Goal: Task Accomplishment & Management: Use online tool/utility

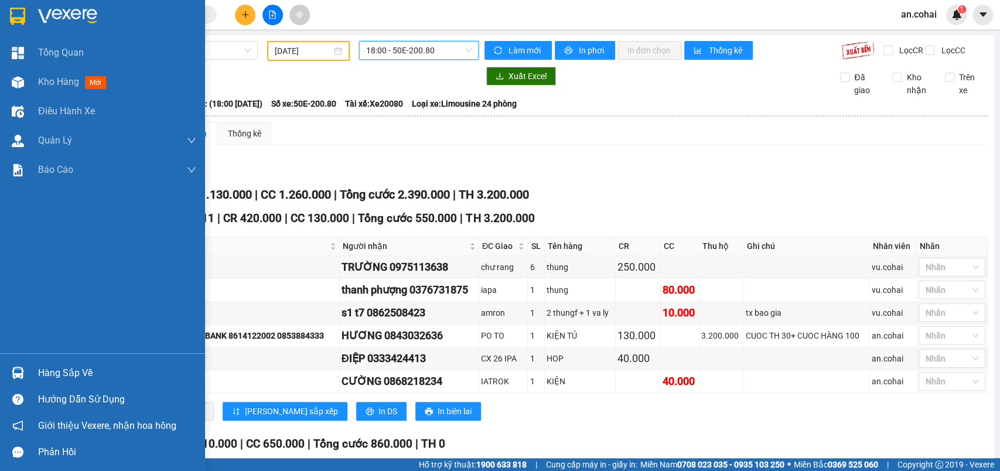
click at [19, 354] on div "Hàng sắp về Hướng dẫn sử dụng Giới thiệu Vexere, nhận hoa hồng Phản hồi" at bounding box center [102, 409] width 205 height 112
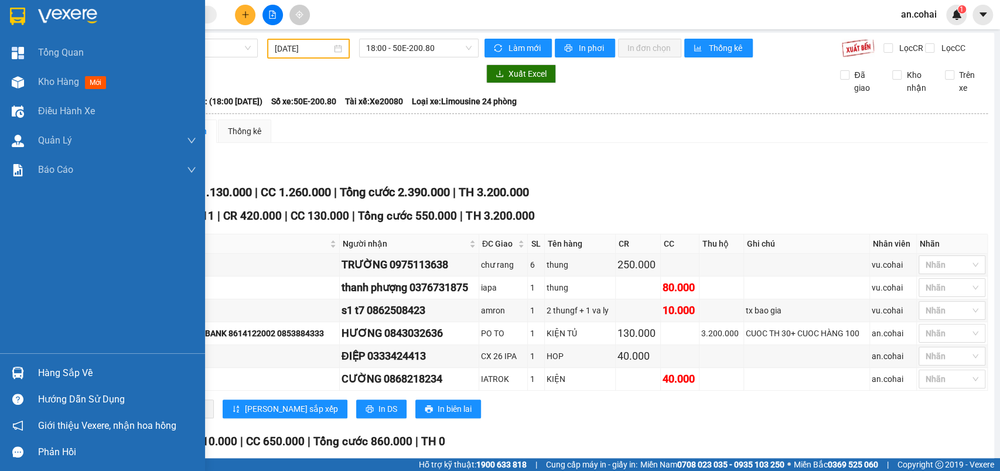
click at [19, 372] on img at bounding box center [18, 373] width 12 height 12
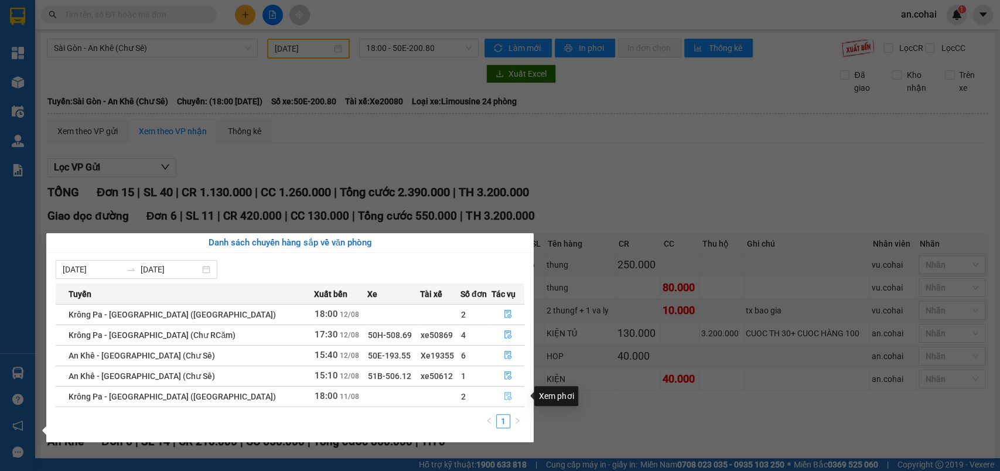
click at [507, 402] on button "button" at bounding box center [508, 396] width 32 height 19
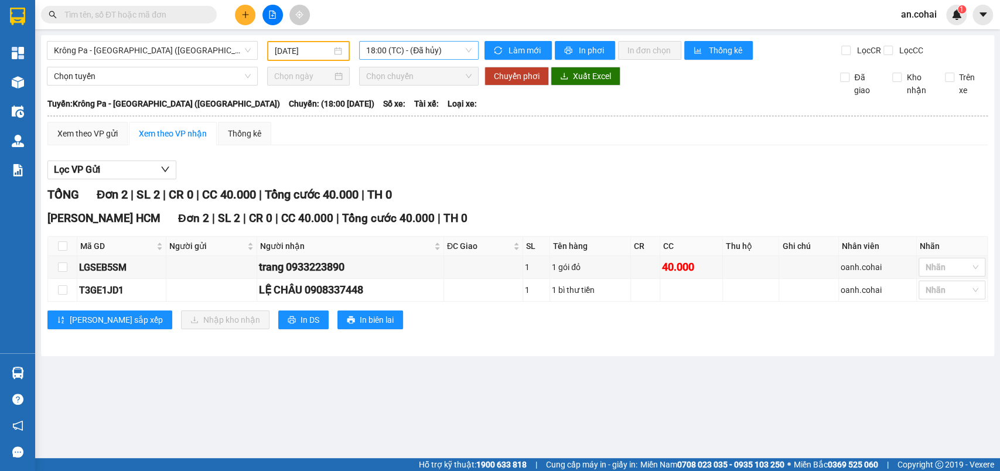
click at [399, 57] on span "18:00 (TC) - (Đã hủy)" at bounding box center [418, 51] width 105 height 18
click at [506, 246] on div "ĐC Giao" at bounding box center [483, 246] width 73 height 13
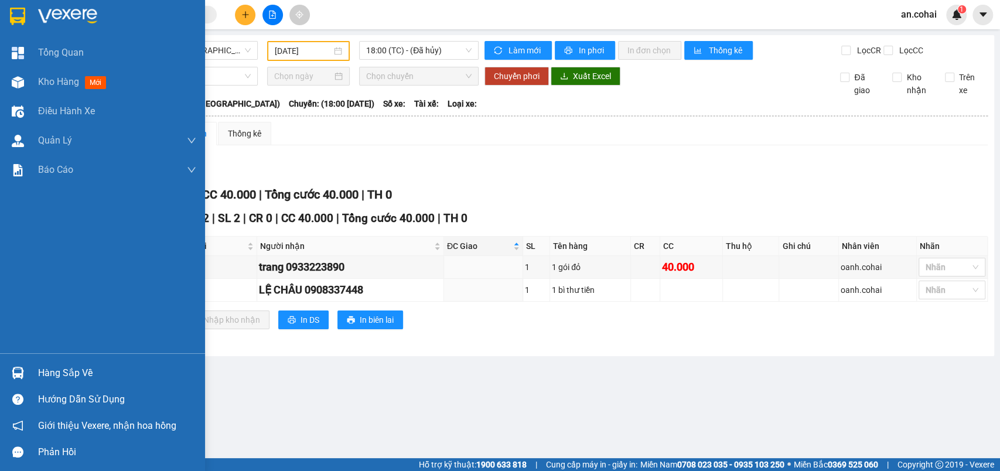
click at [21, 374] on img at bounding box center [18, 373] width 12 height 12
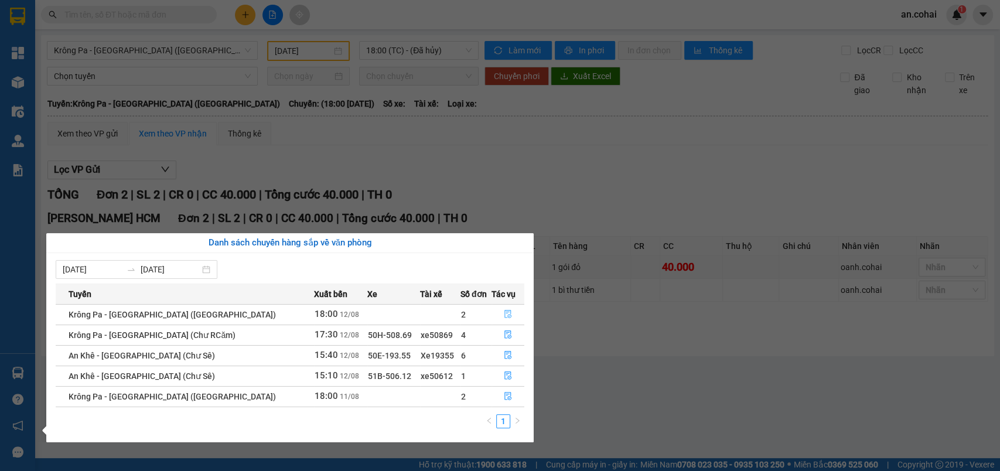
click at [505, 313] on icon "file-done" at bounding box center [507, 314] width 7 height 8
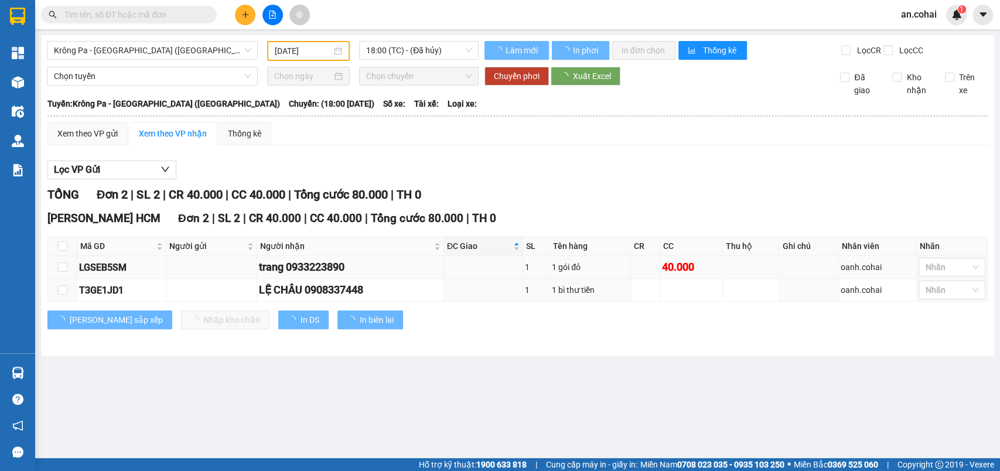
type input "[DATE]"
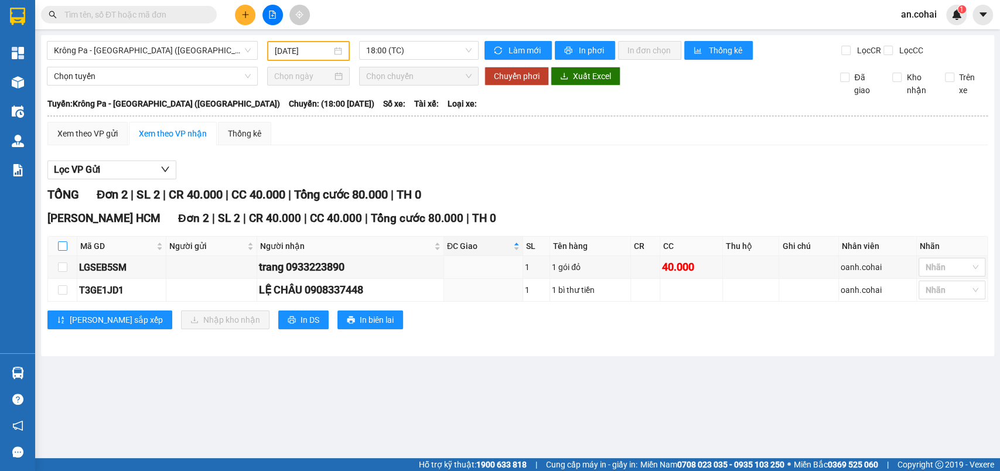
click at [63, 251] on input "checkbox" at bounding box center [62, 245] width 9 height 9
checkbox input "true"
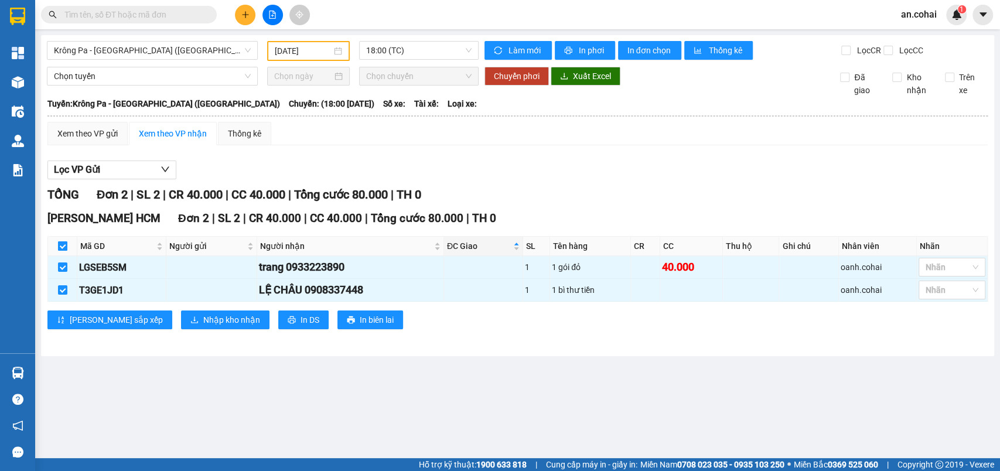
click at [63, 251] on input "checkbox" at bounding box center [62, 245] width 9 height 9
checkbox input "false"
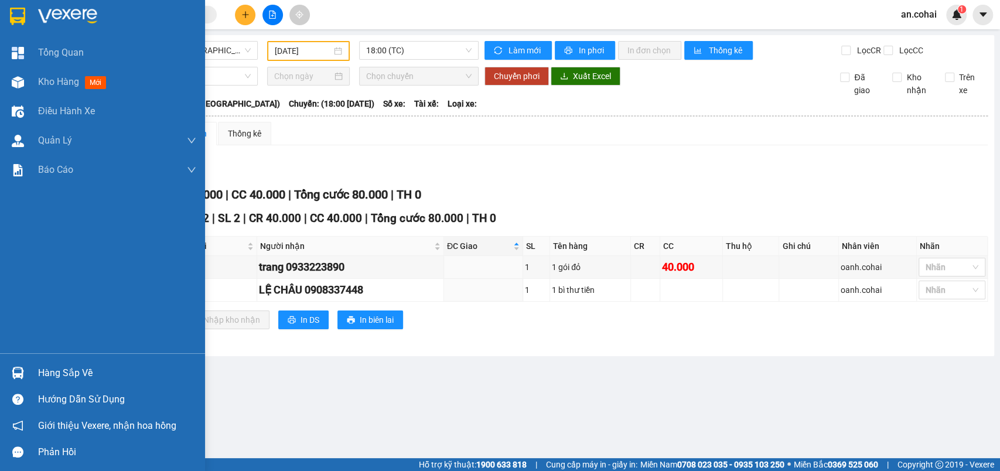
click at [30, 355] on div "Hàng sắp về Hướng dẫn sử dụng Giới thiệu Vexere, nhận hoa hồng Phản hồi" at bounding box center [102, 409] width 205 height 112
click at [49, 369] on div "Hàng sắp về" at bounding box center [117, 373] width 158 height 18
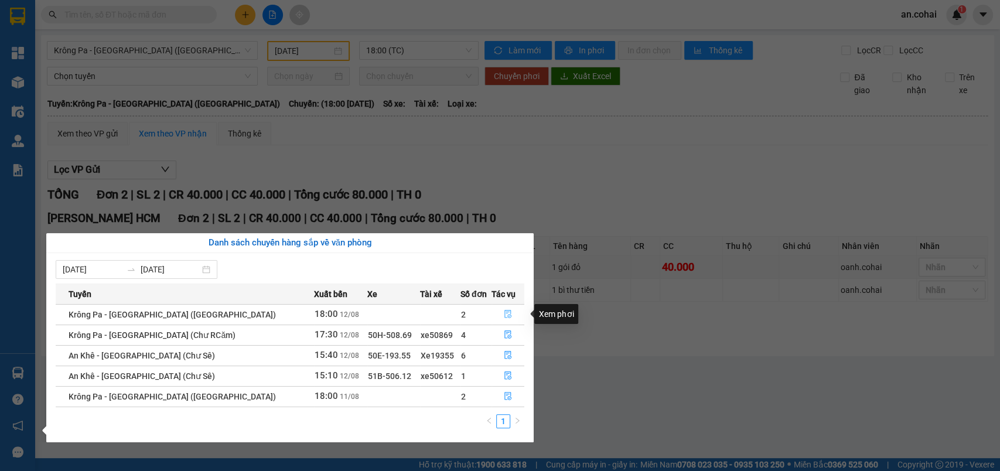
click at [504, 312] on icon "file-done" at bounding box center [507, 314] width 7 height 8
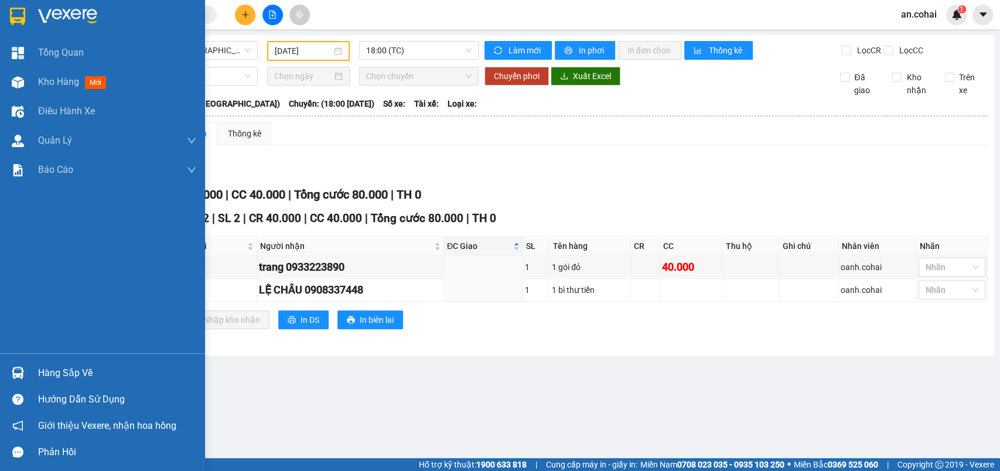
click at [50, 366] on div "Hàng sắp về" at bounding box center [117, 373] width 158 height 18
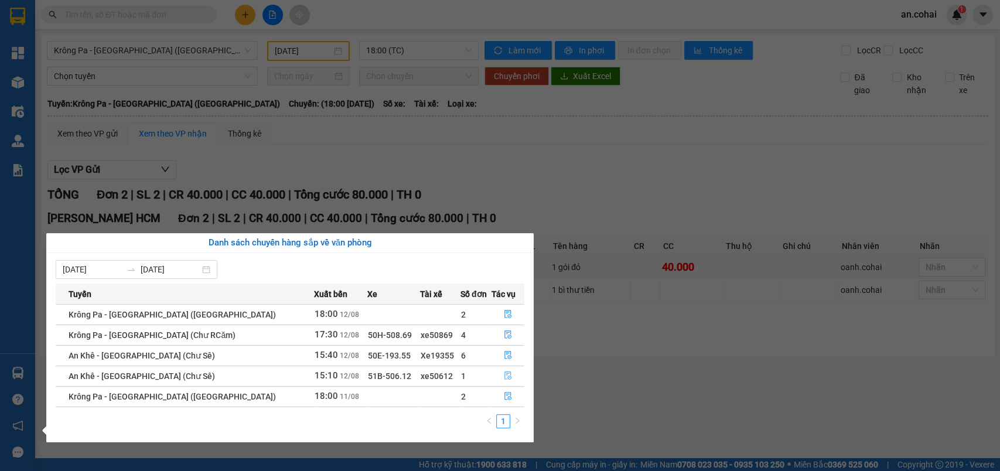
click at [510, 375] on button "button" at bounding box center [508, 376] width 32 height 19
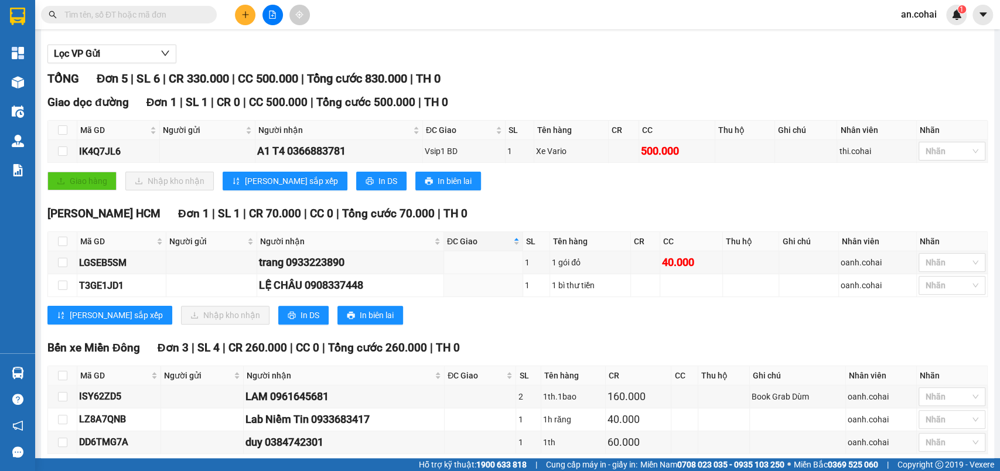
scroll to position [179, 0]
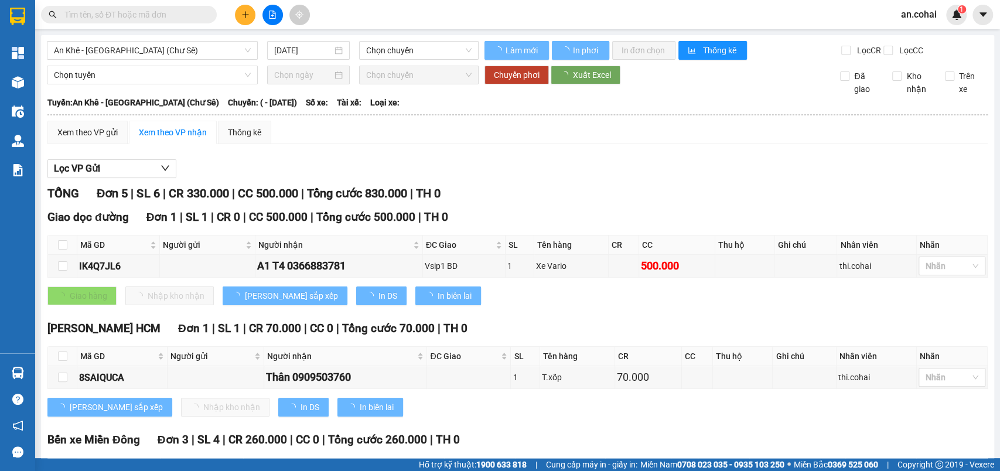
type input "12/08/2025"
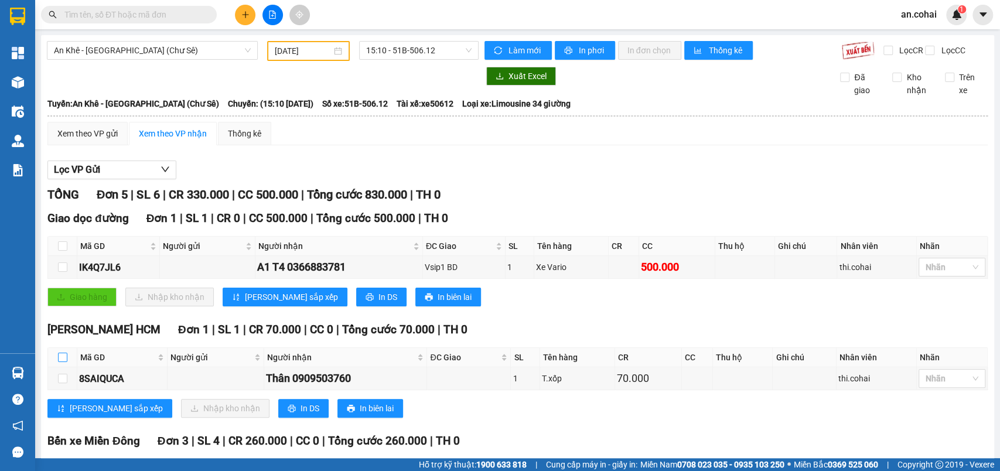
click at [65, 362] on input "checkbox" at bounding box center [62, 357] width 9 height 9
checkbox input "true"
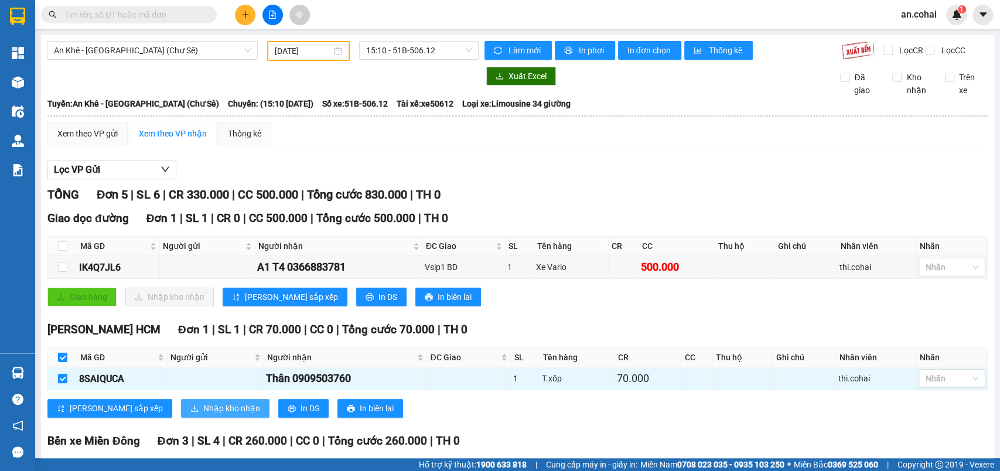
click at [203, 411] on span "Nhập kho nhận" at bounding box center [231, 408] width 57 height 13
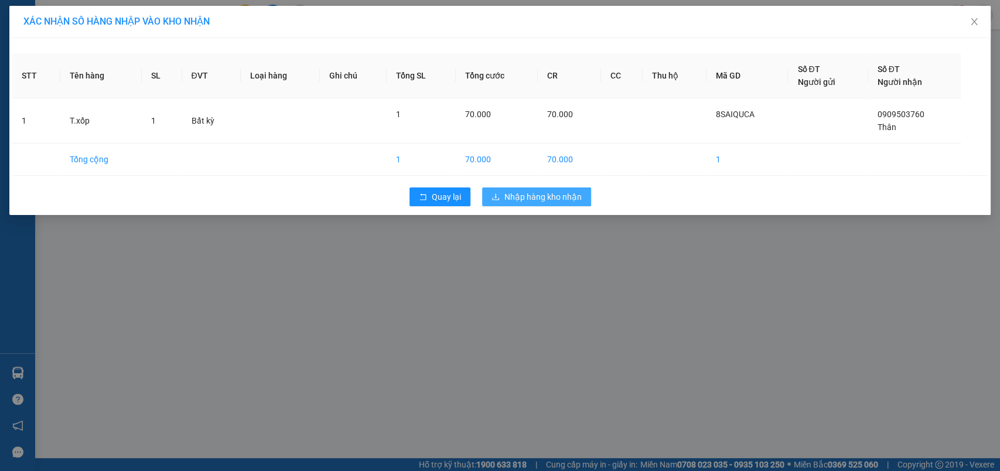
click at [572, 194] on span "Nhập hàng kho nhận" at bounding box center [542, 196] width 77 height 13
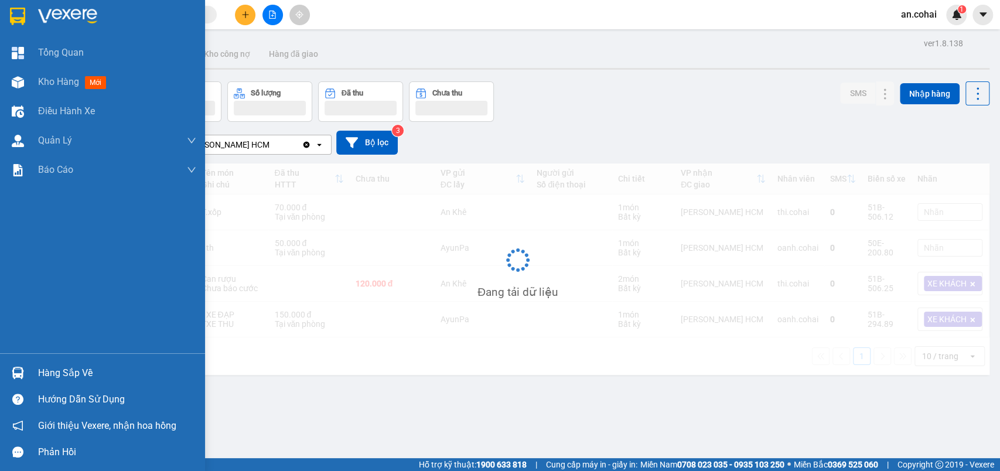
click at [14, 373] on img at bounding box center [18, 373] width 12 height 12
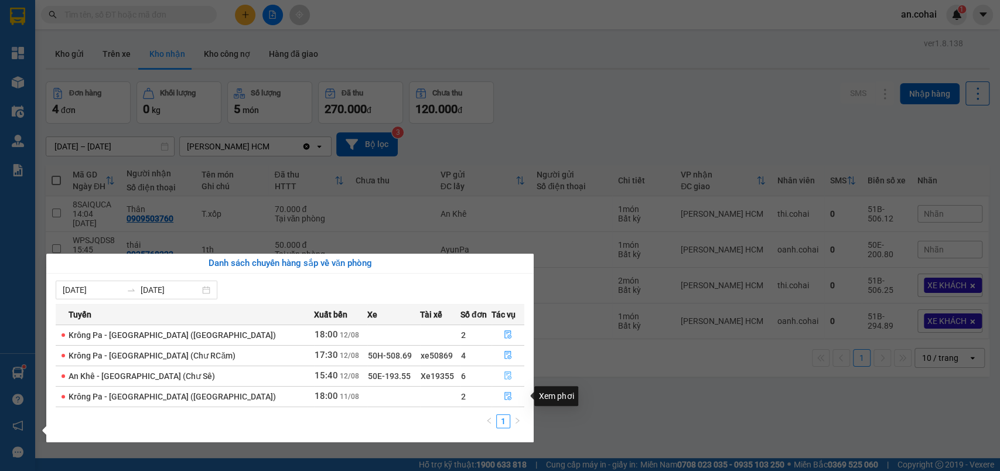
click at [498, 381] on button "button" at bounding box center [508, 376] width 32 height 19
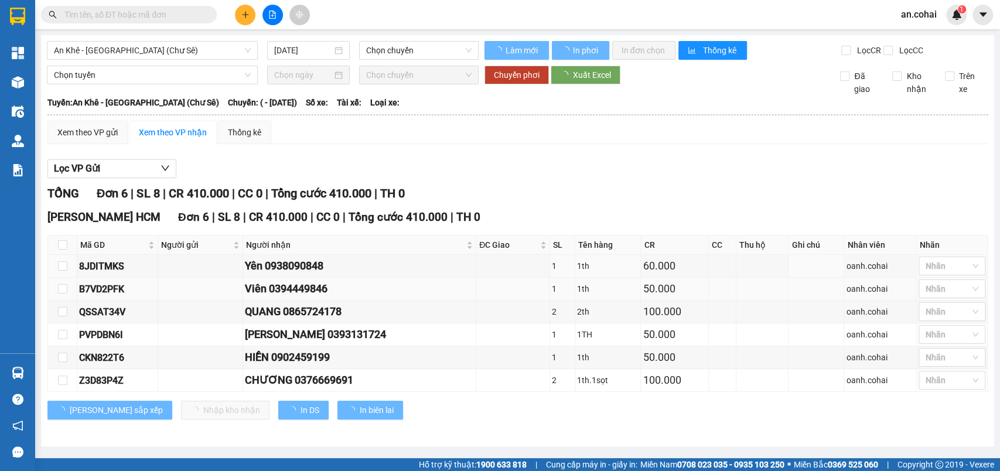
type input "[DATE]"
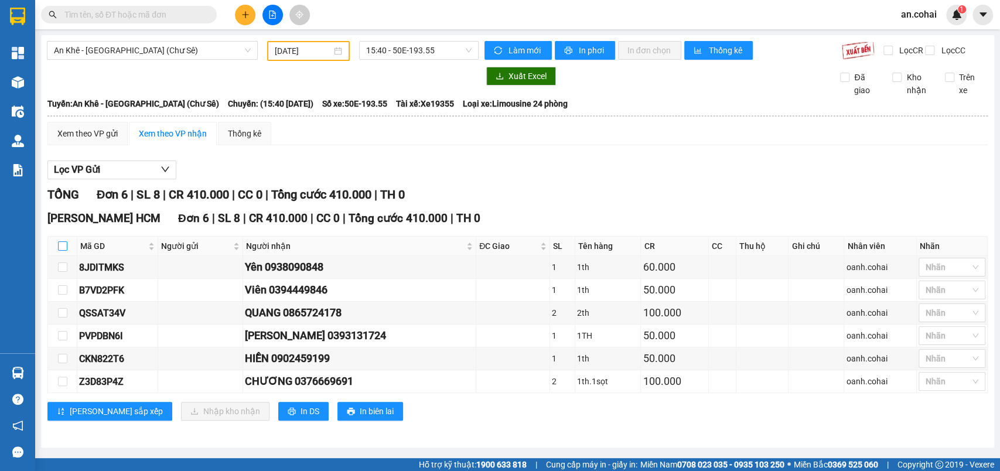
click at [64, 251] on input "checkbox" at bounding box center [62, 245] width 9 height 9
checkbox input "true"
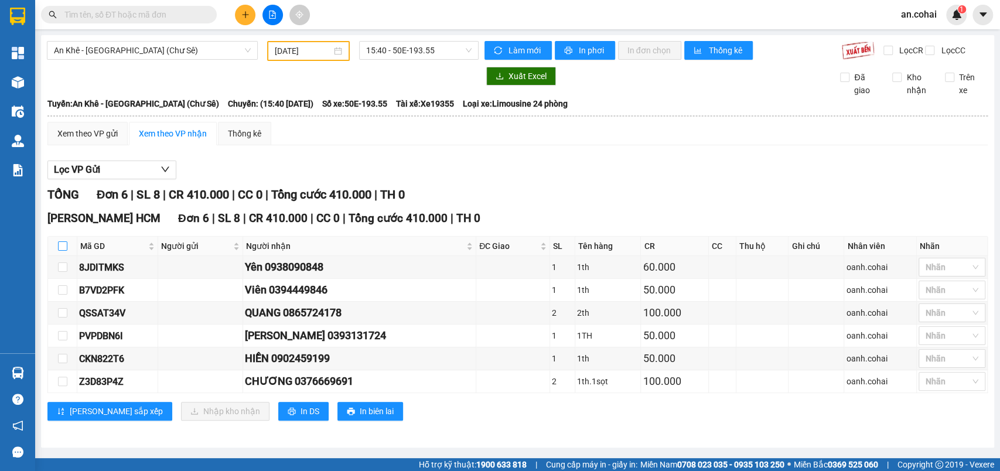
checkbox input "true"
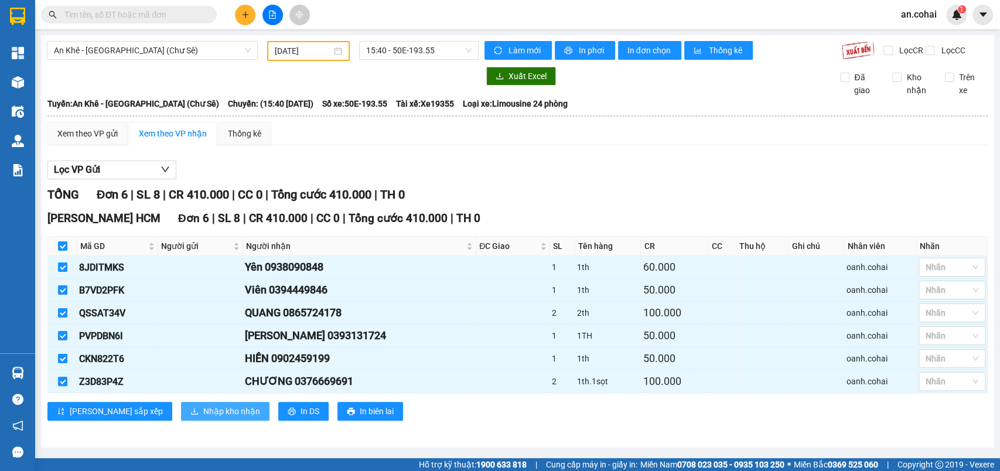
click at [203, 418] on span "Nhập kho nhận" at bounding box center [231, 411] width 57 height 13
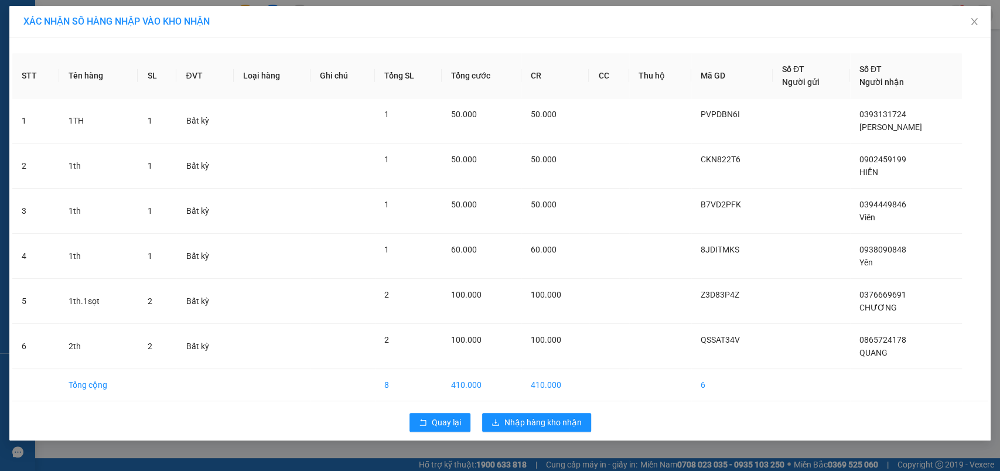
click at [562, 431] on div "Quay lại Nhập hàng kho nhận" at bounding box center [499, 422] width 975 height 30
click at [561, 422] on span "Nhập hàng kho nhận" at bounding box center [542, 422] width 77 height 13
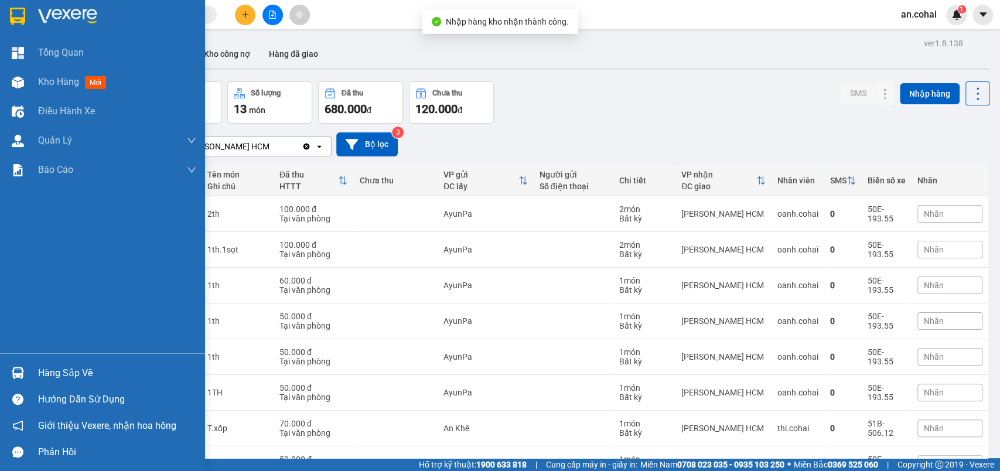
click at [52, 363] on div "Hàng sắp về" at bounding box center [102, 373] width 205 height 26
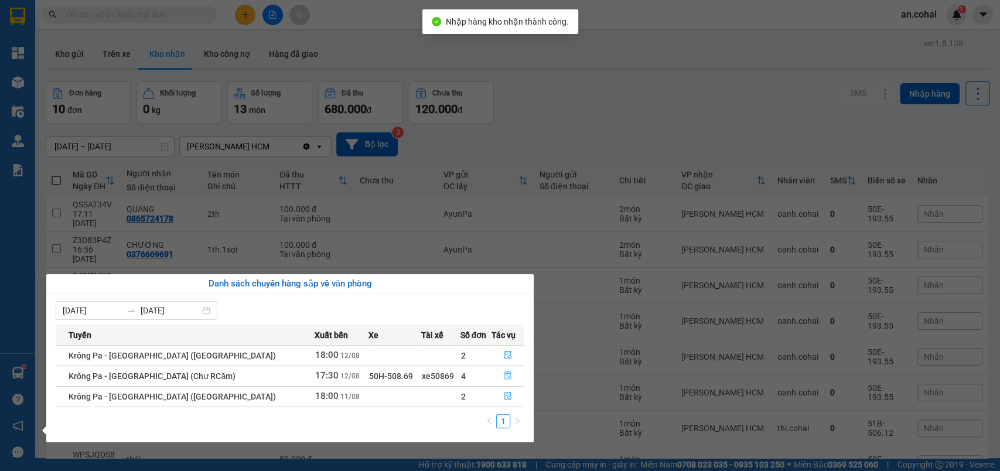
click at [504, 373] on icon "file-done" at bounding box center [507, 376] width 7 height 8
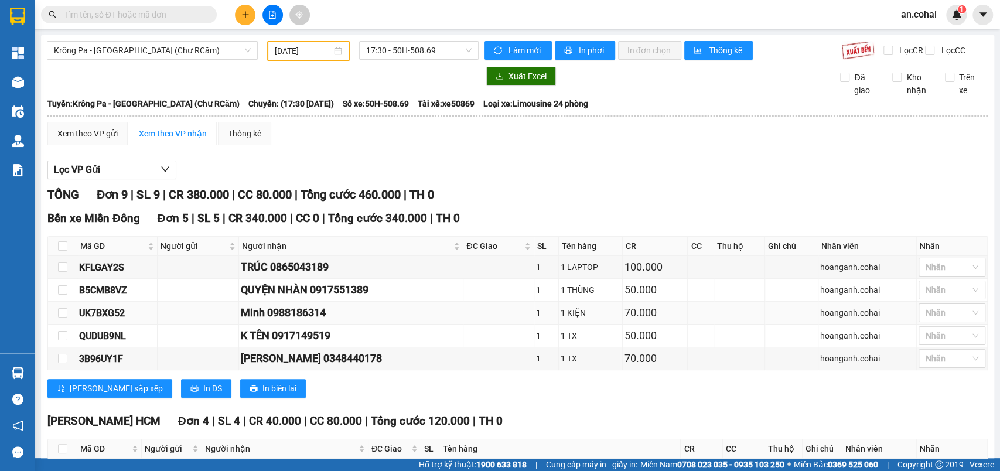
scroll to position [159, 0]
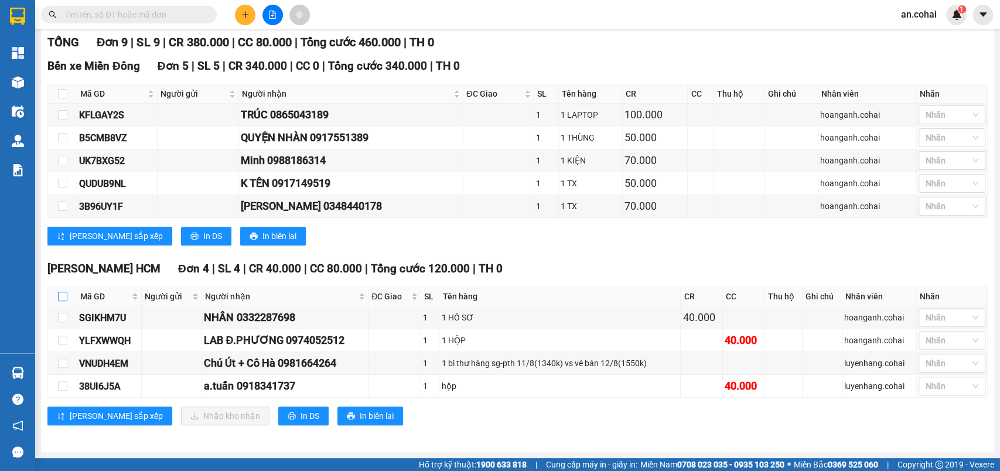
click at [66, 295] on input "checkbox" at bounding box center [62, 296] width 9 height 9
checkbox input "true"
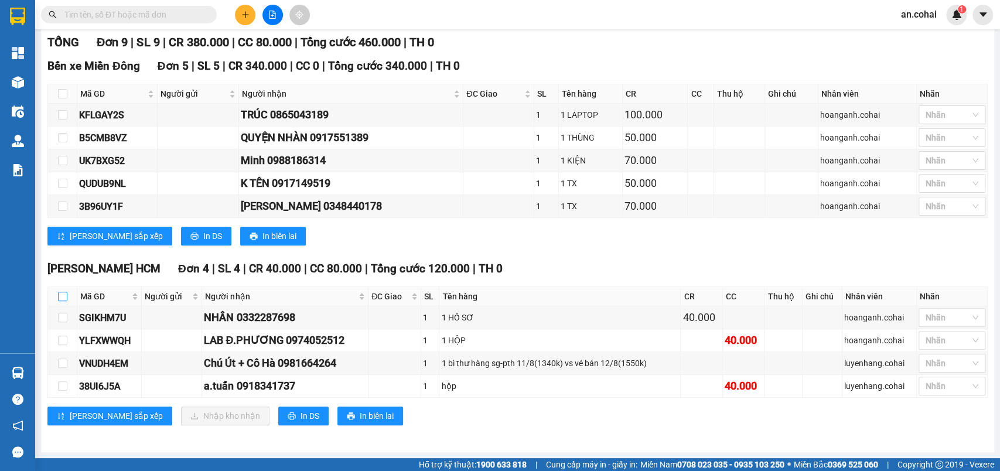
checkbox input "true"
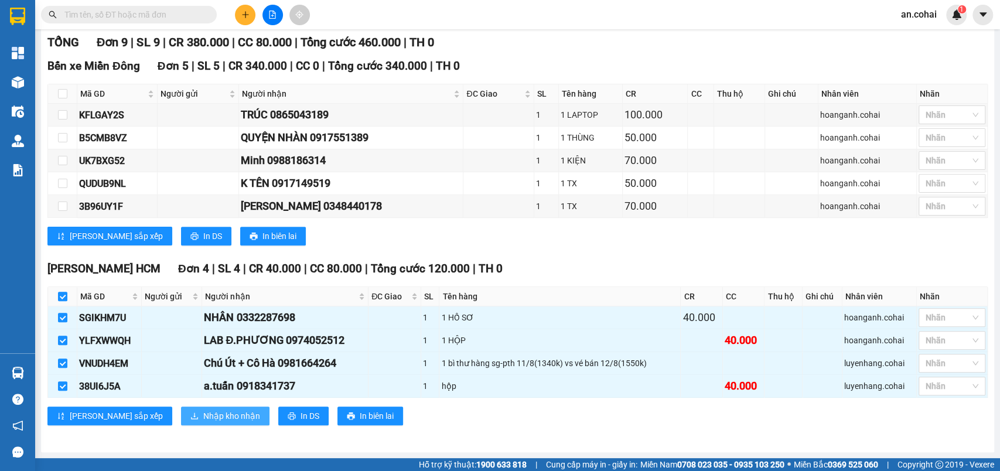
click at [203, 422] on span "Nhập kho nhận" at bounding box center [231, 415] width 57 height 13
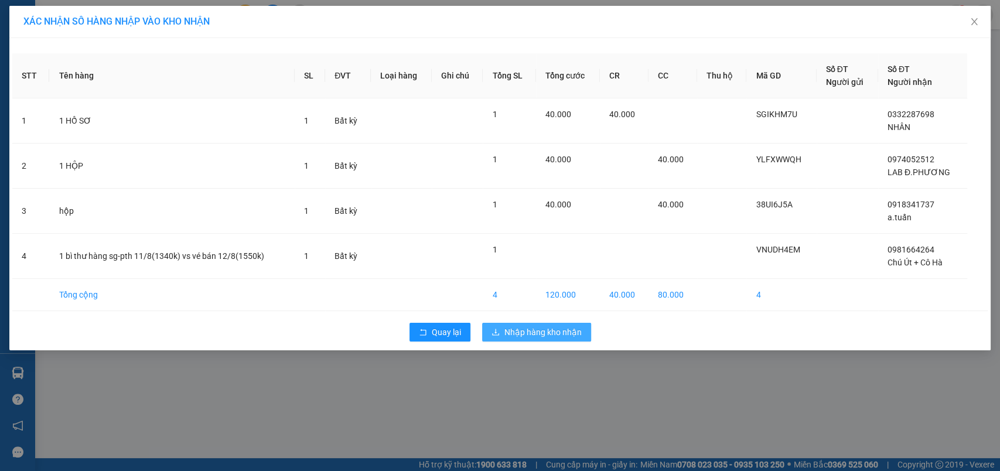
click at [495, 334] on icon "download" at bounding box center [495, 332] width 8 height 8
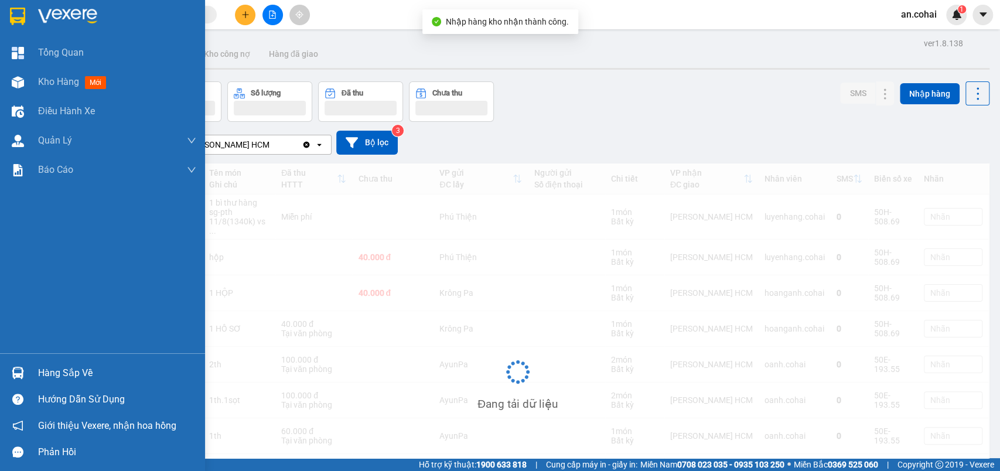
click at [15, 368] on img at bounding box center [18, 373] width 12 height 12
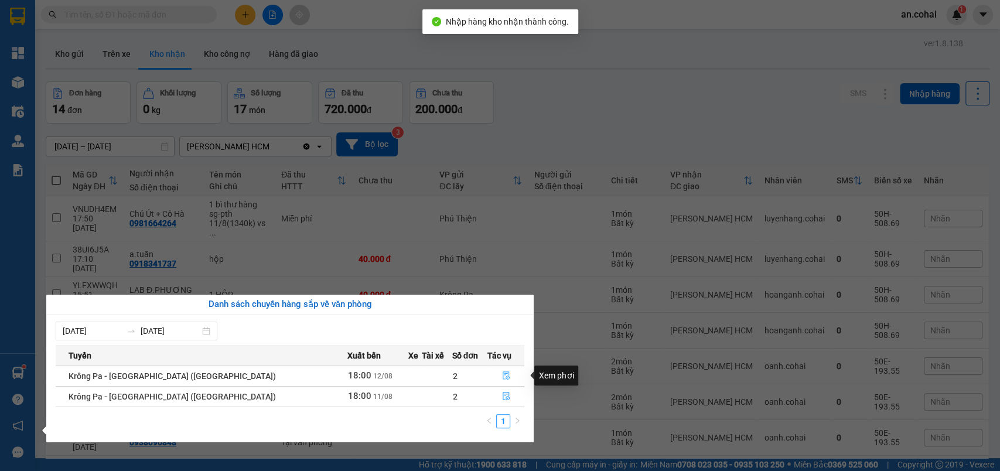
click at [488, 377] on button "button" at bounding box center [506, 376] width 36 height 19
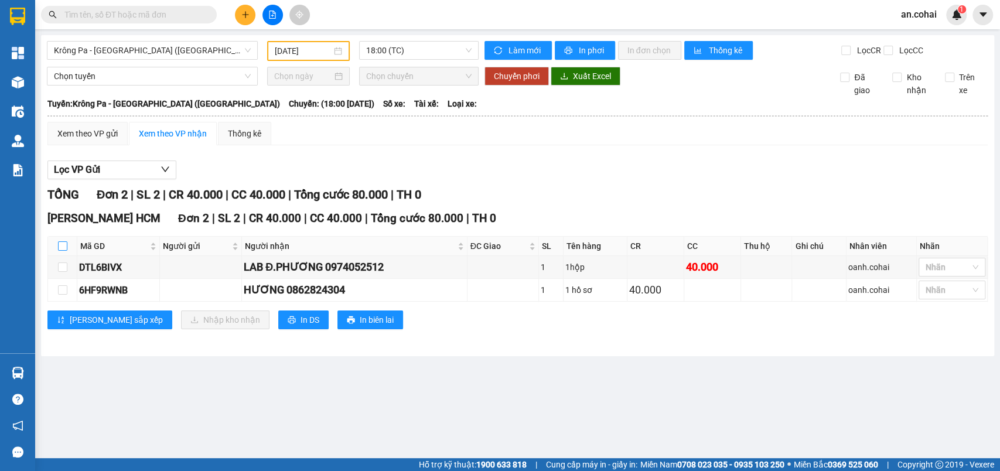
click at [65, 251] on input "checkbox" at bounding box center [62, 245] width 9 height 9
checkbox input "true"
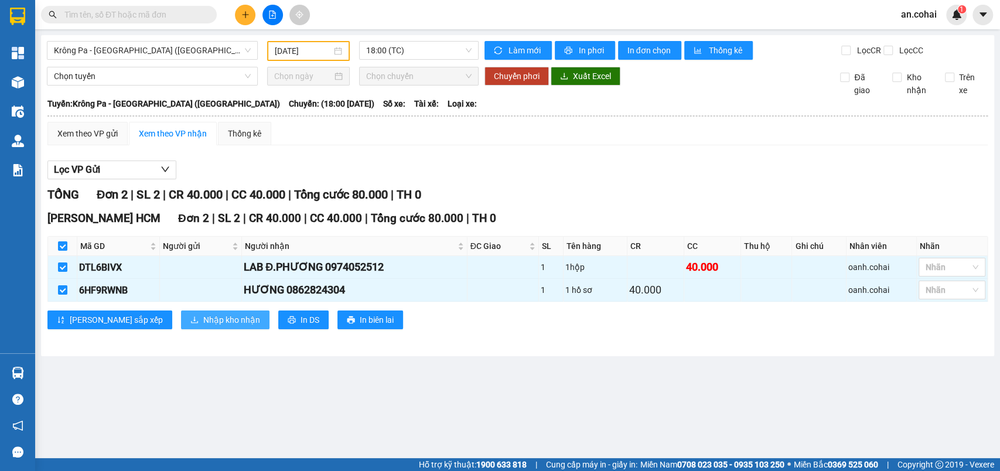
click at [203, 326] on span "Nhập kho nhận" at bounding box center [231, 319] width 57 height 13
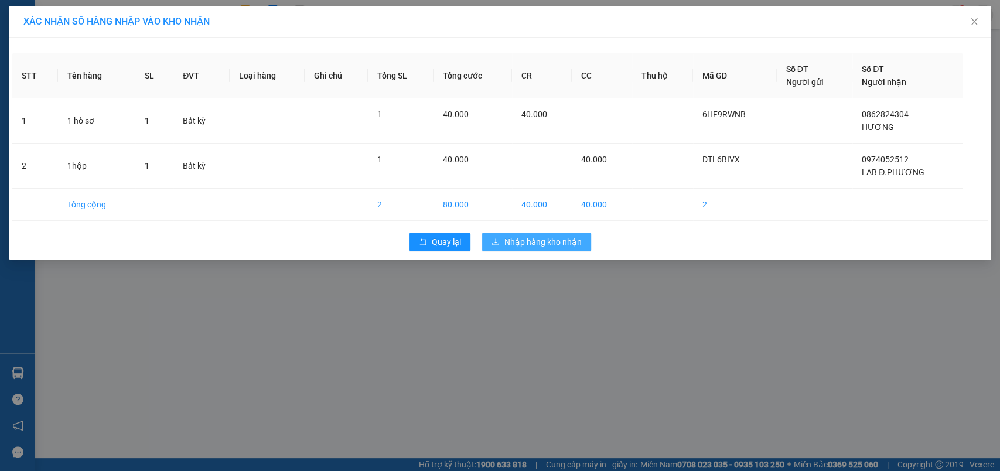
click at [576, 234] on button "Nhập hàng kho nhận" at bounding box center [536, 241] width 109 height 19
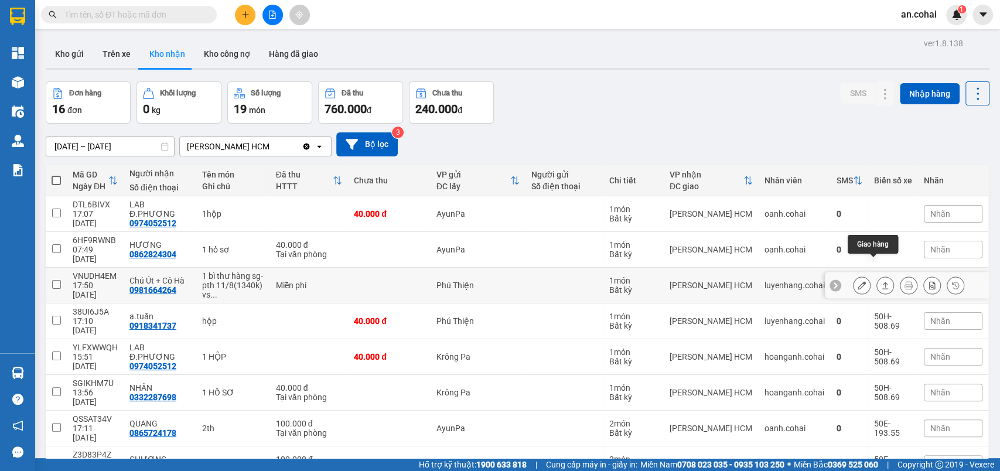
click at [877, 275] on button at bounding box center [885, 285] width 16 height 20
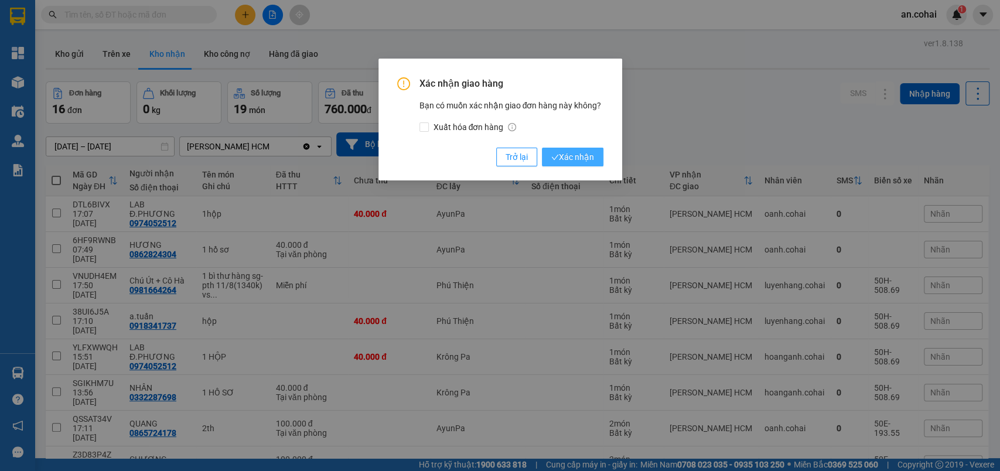
click at [591, 154] on span "Xác nhận" at bounding box center [572, 156] width 43 height 13
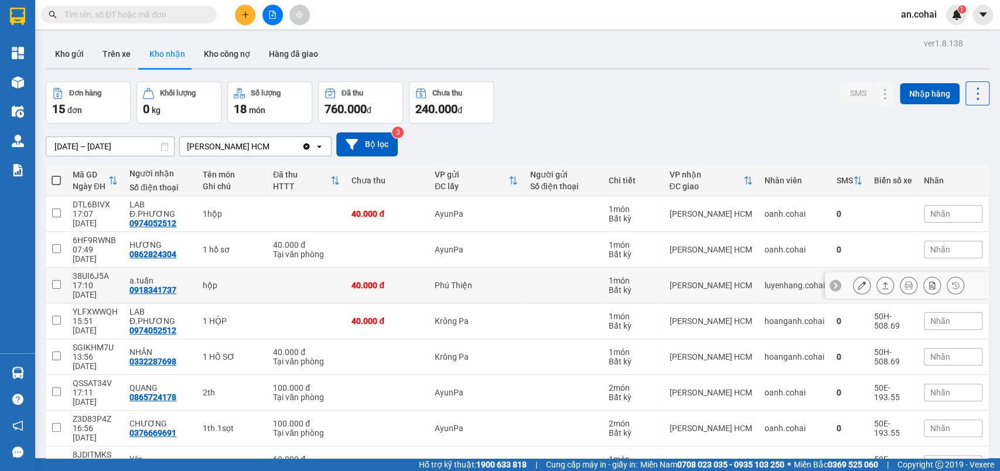
click at [76, 280] on div "17:10 12/08" at bounding box center [95, 289] width 45 height 19
checkbox input "true"
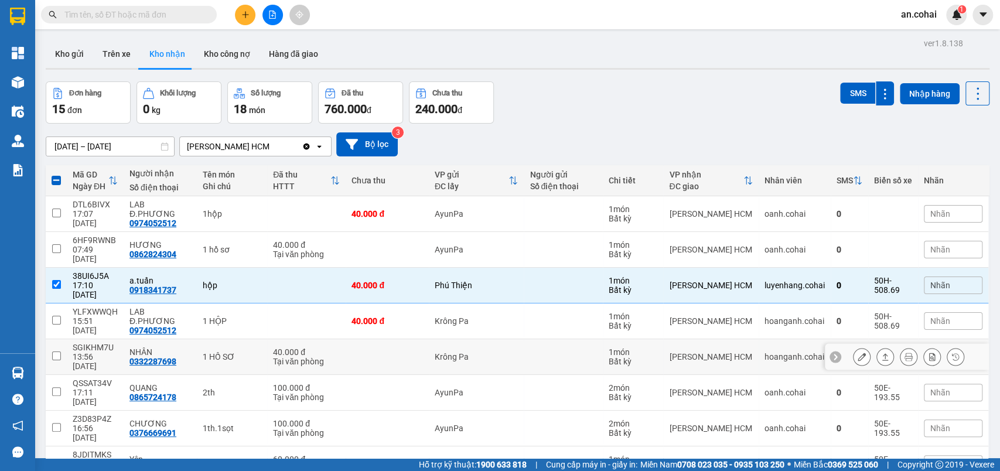
scroll to position [54, 0]
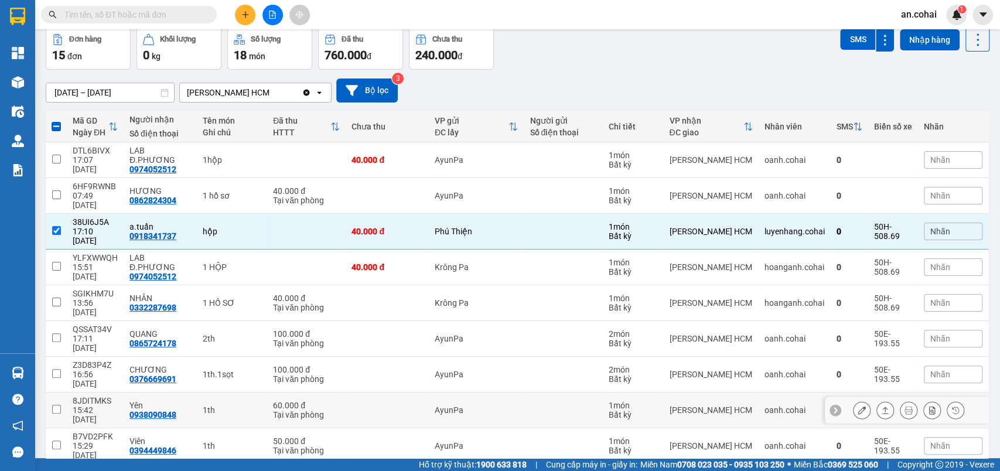
click at [57, 405] on input "checkbox" at bounding box center [56, 409] width 9 height 9
checkbox input "true"
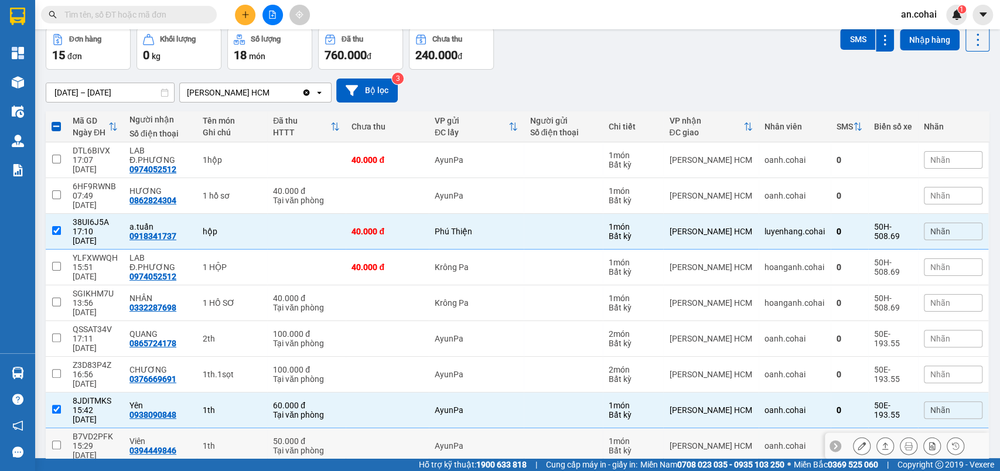
click at [59, 440] on input "checkbox" at bounding box center [56, 444] width 9 height 9
checkbox input "true"
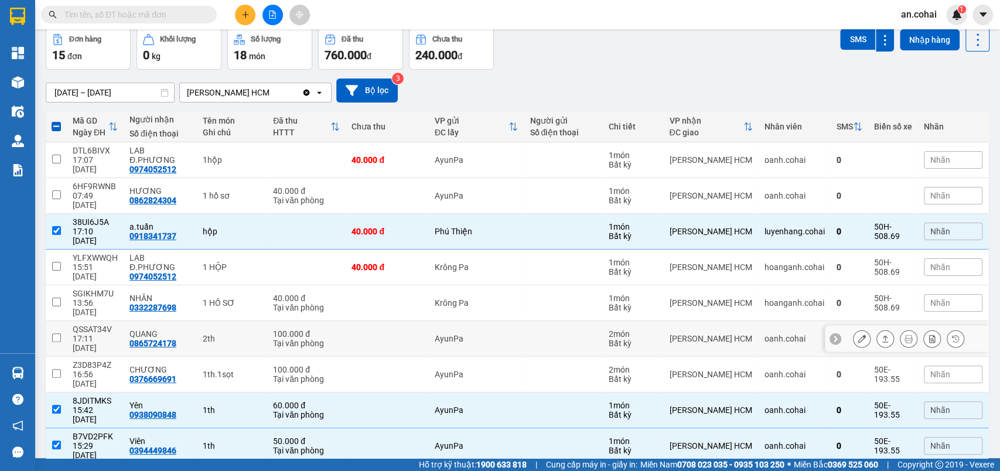
click at [74, 324] on div "QSSAT34V" at bounding box center [95, 328] width 45 height 9
checkbox input "true"
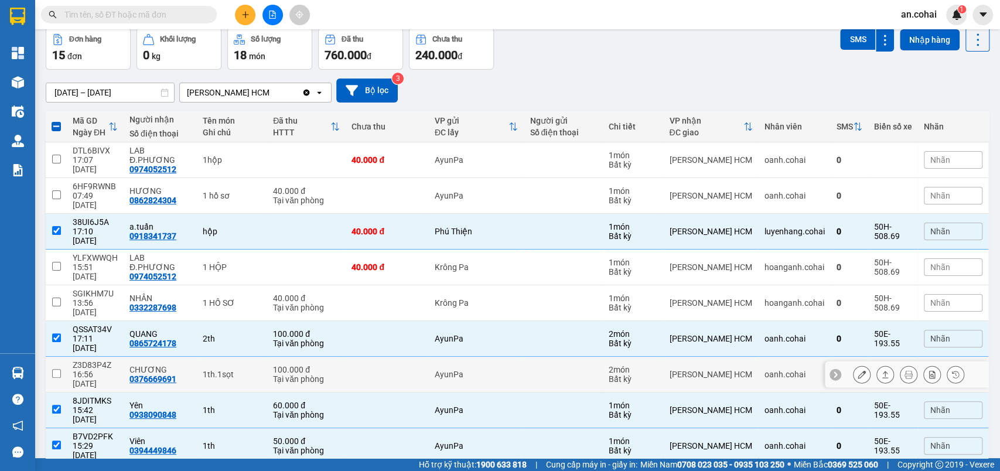
scroll to position [0, 0]
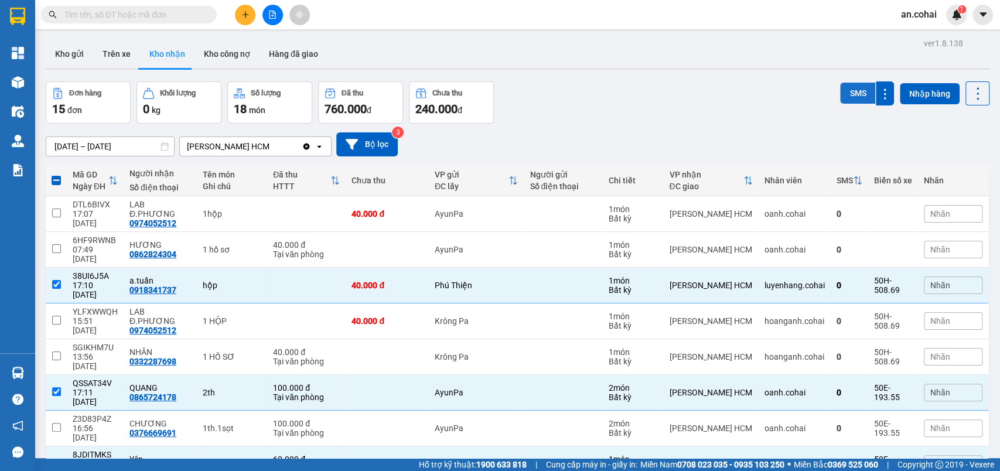
click at [855, 94] on button "SMS" at bounding box center [857, 93] width 35 height 21
